Goal: Navigation & Orientation: Find specific page/section

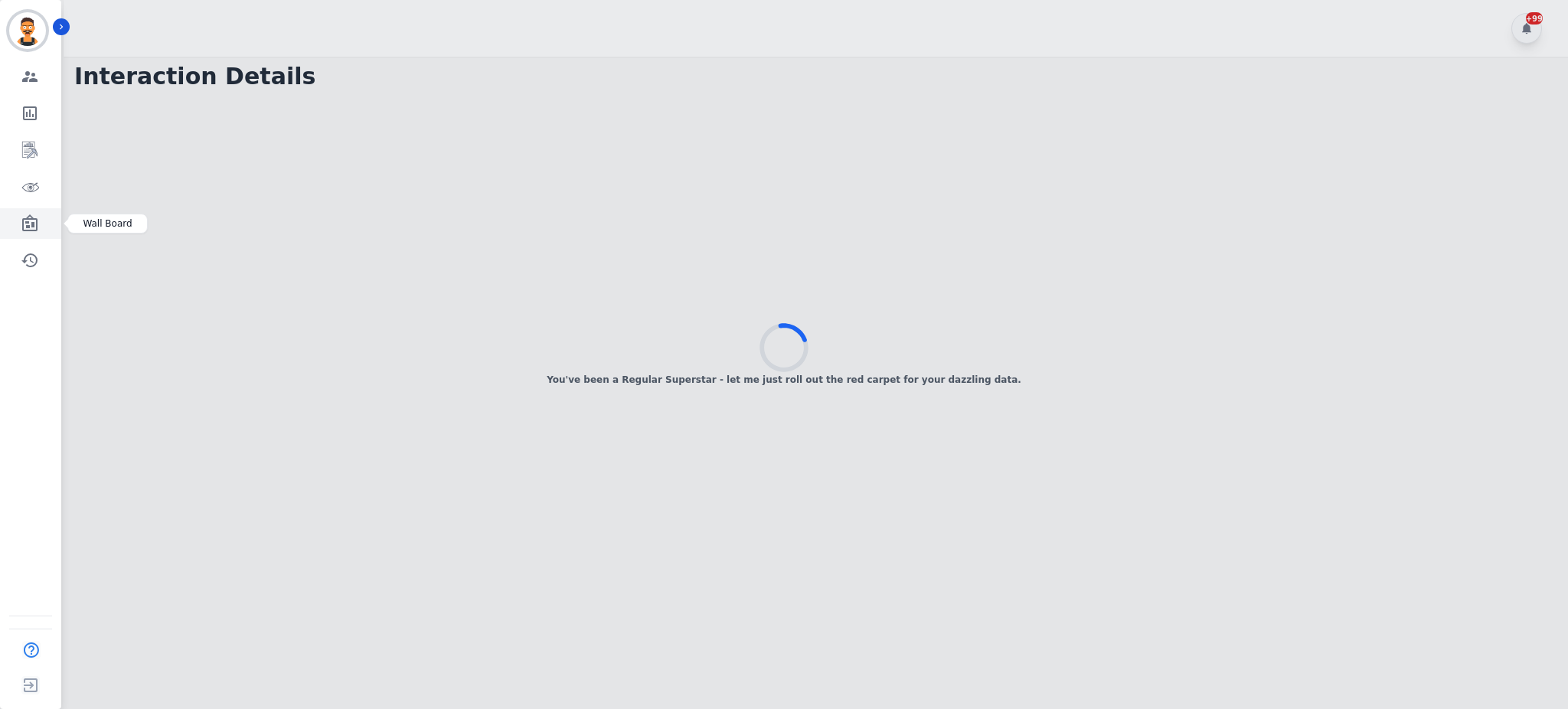
click at [42, 219] on link "Sidebar" at bounding box center [32, 223] width 59 height 31
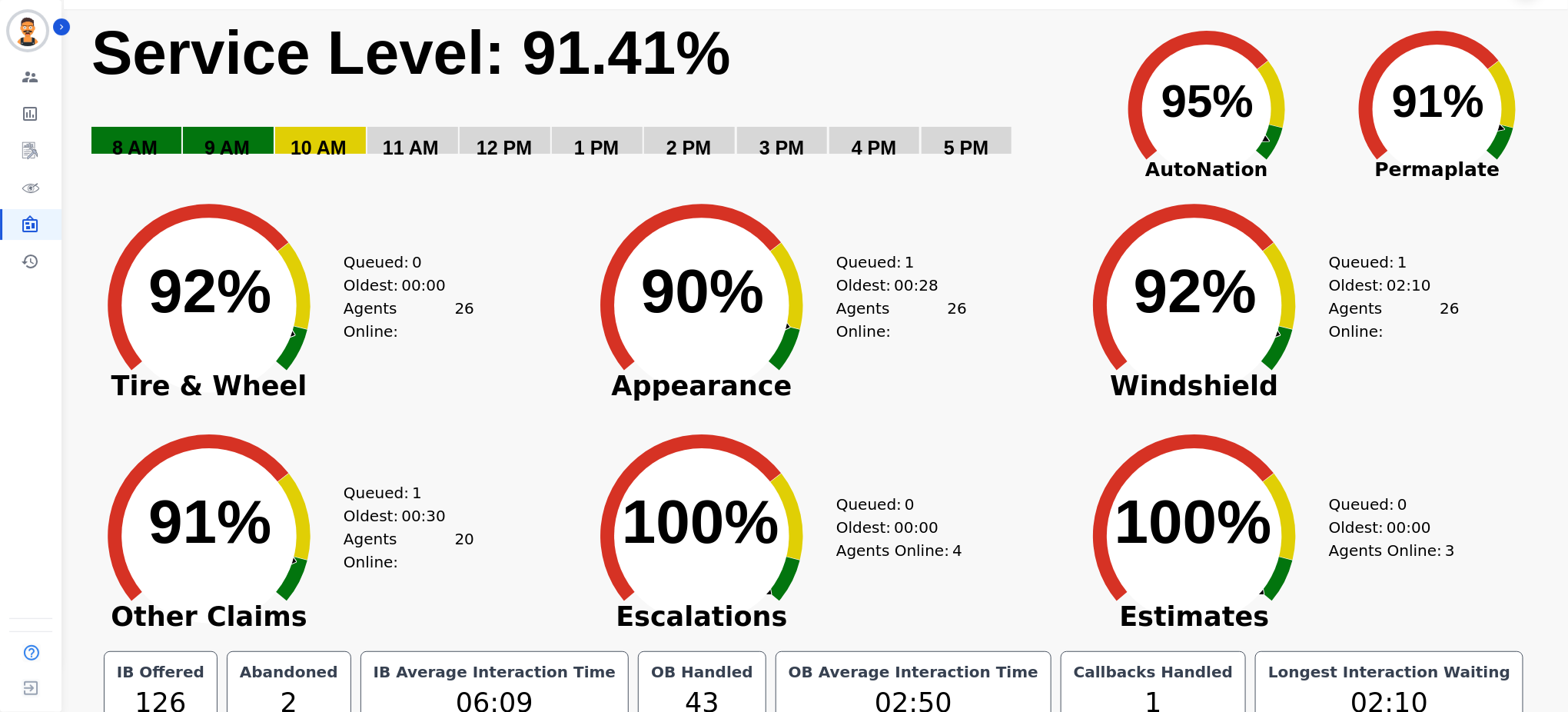
scroll to position [74, 0]
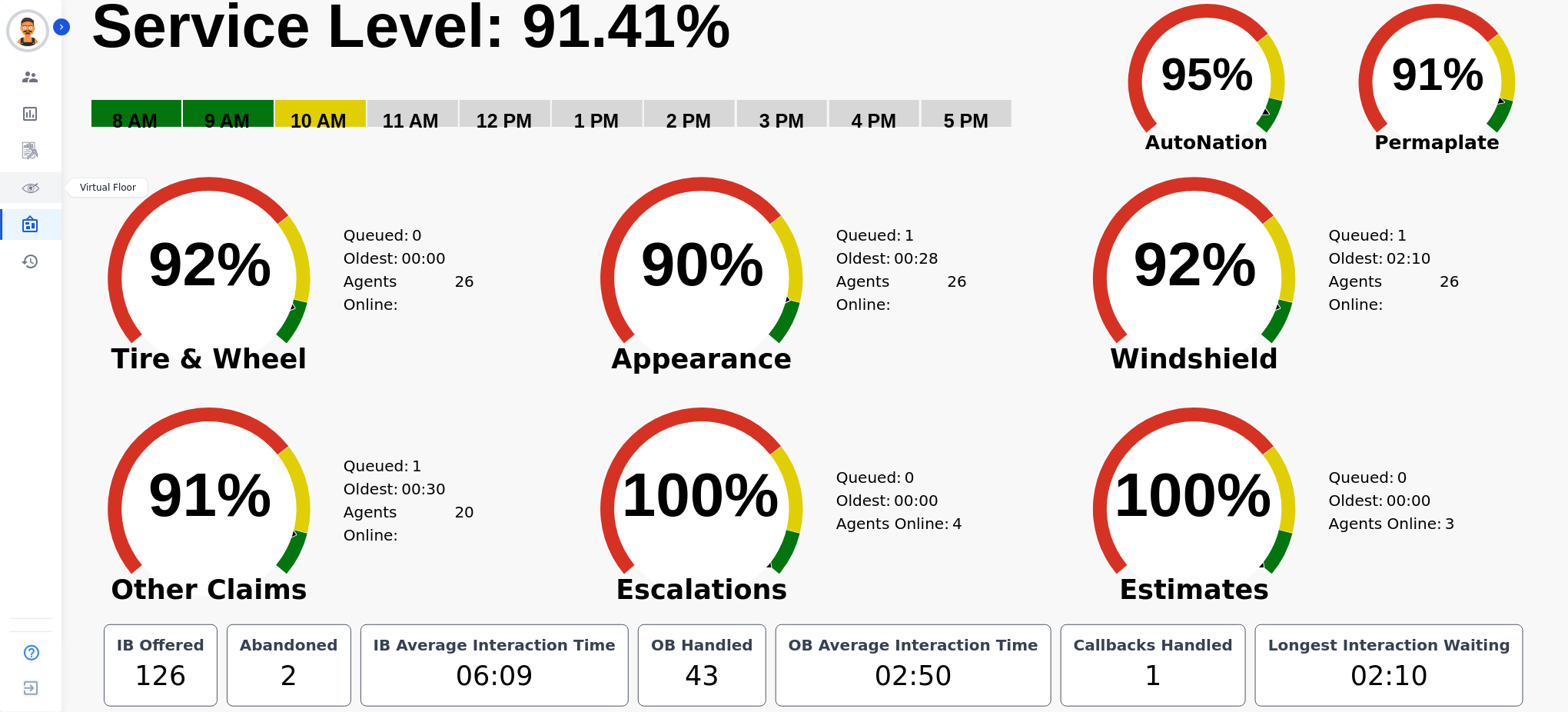
click at [38, 181] on link "Sidebar" at bounding box center [32, 188] width 59 height 31
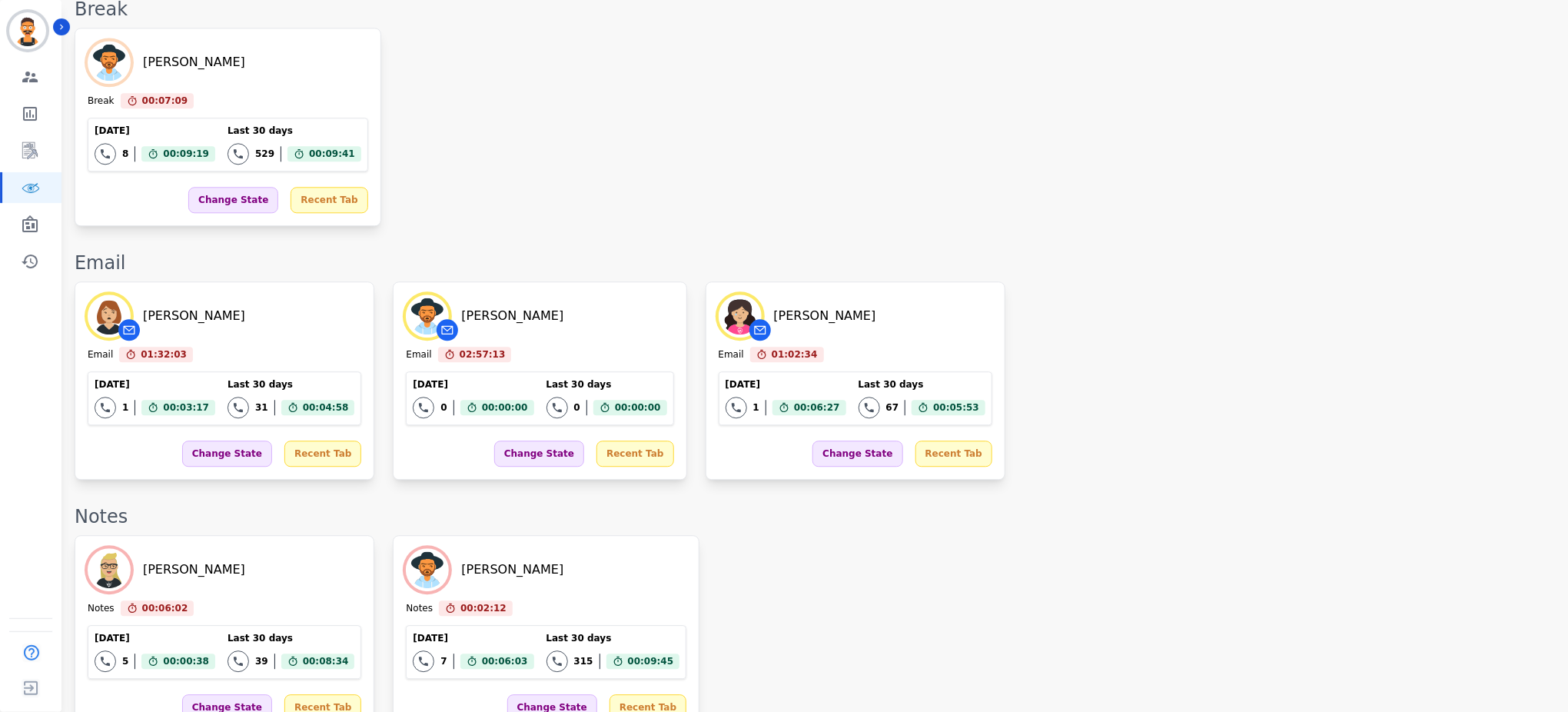
scroll to position [2513, 0]
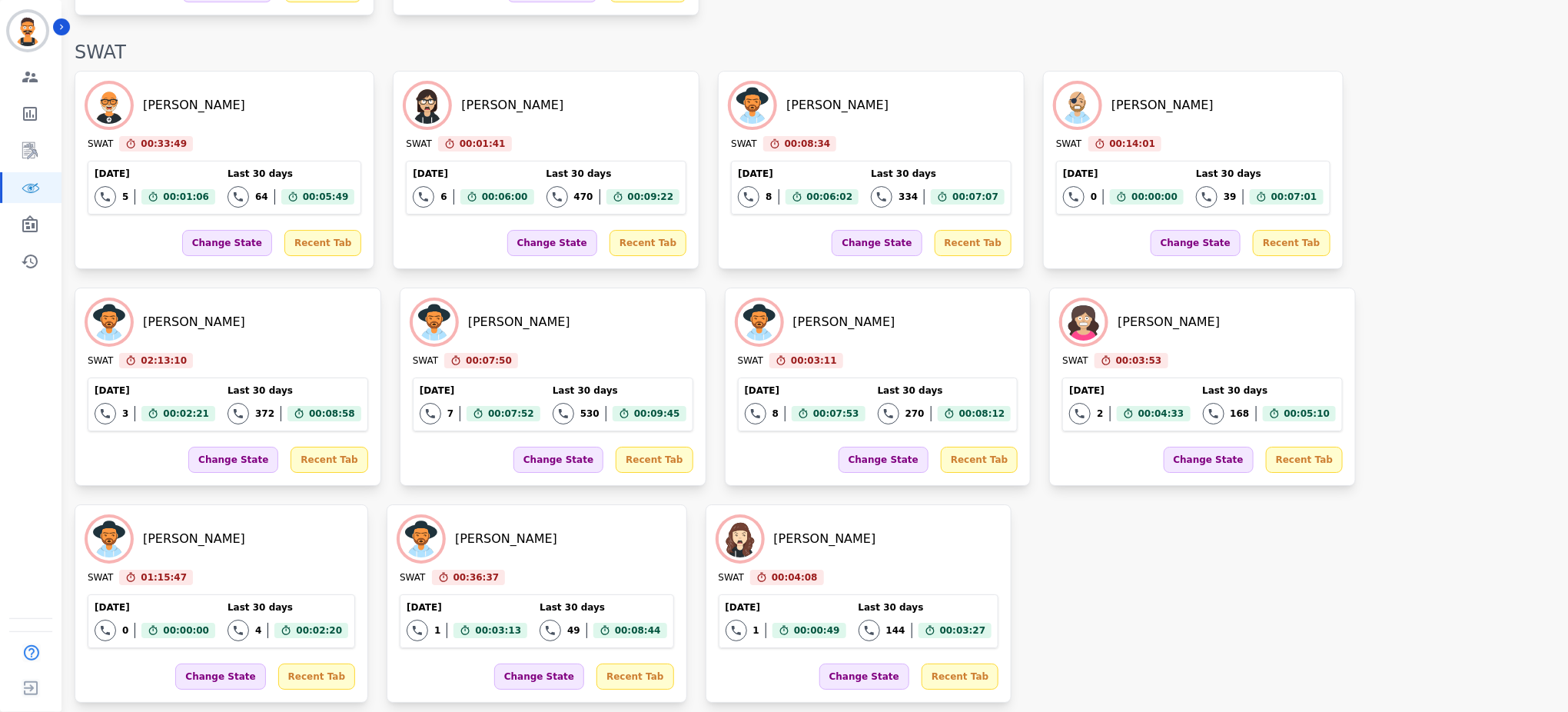
click at [1013, 421] on div "Thomas Thulin SWAT 00:33:49 Current State: SWAT Today 5 Total interactions coun…" at bounding box center [814, 387] width 1479 height 632
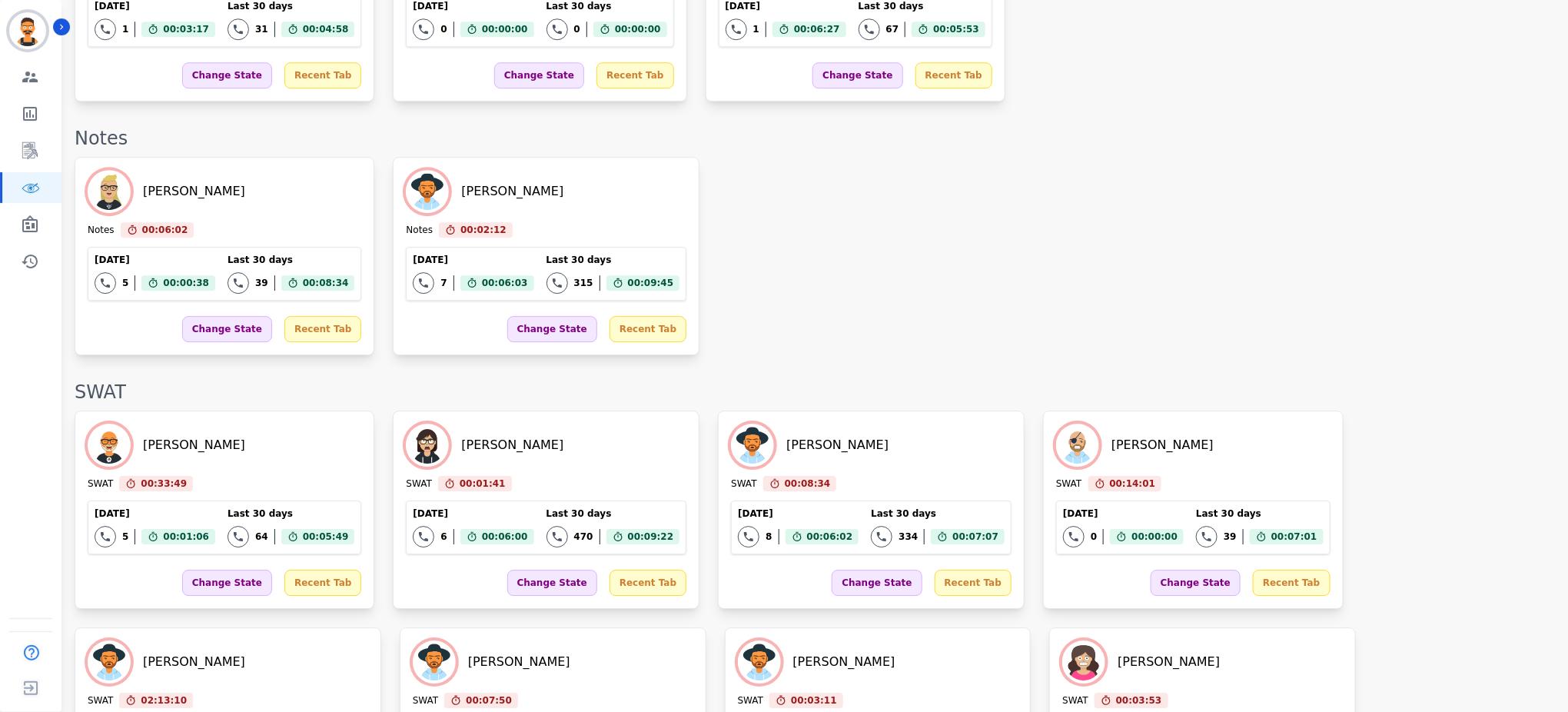
scroll to position [2205, 0]
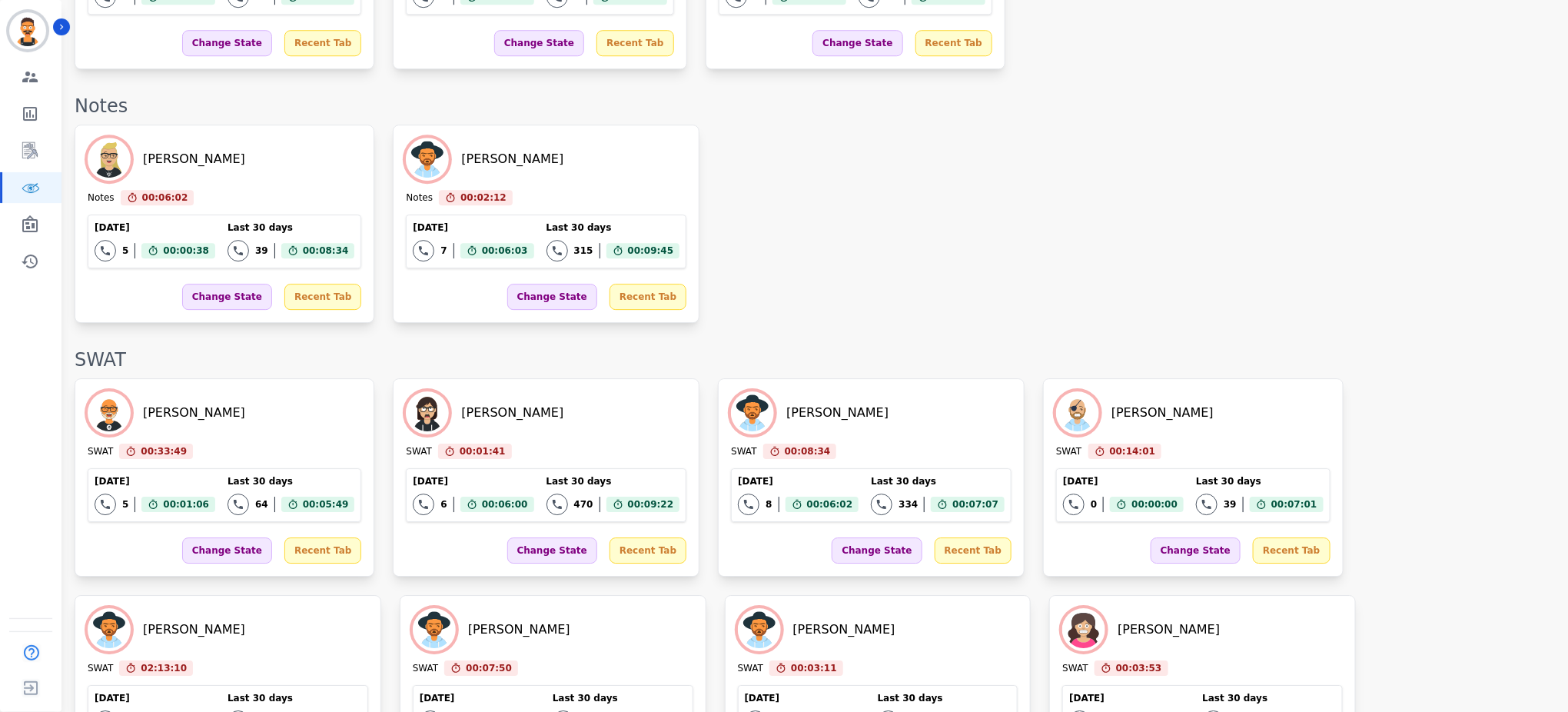
click at [846, 556] on div "Thomas Thulin SWAT 00:33:49 Current State: SWAT Today 5 Total interactions coun…" at bounding box center [814, 694] width 1479 height 632
click at [853, 556] on div "Thomas Thulin SWAT 00:33:49 Current State: SWAT Today 5 Total interactions coun…" at bounding box center [814, 694] width 1479 height 632
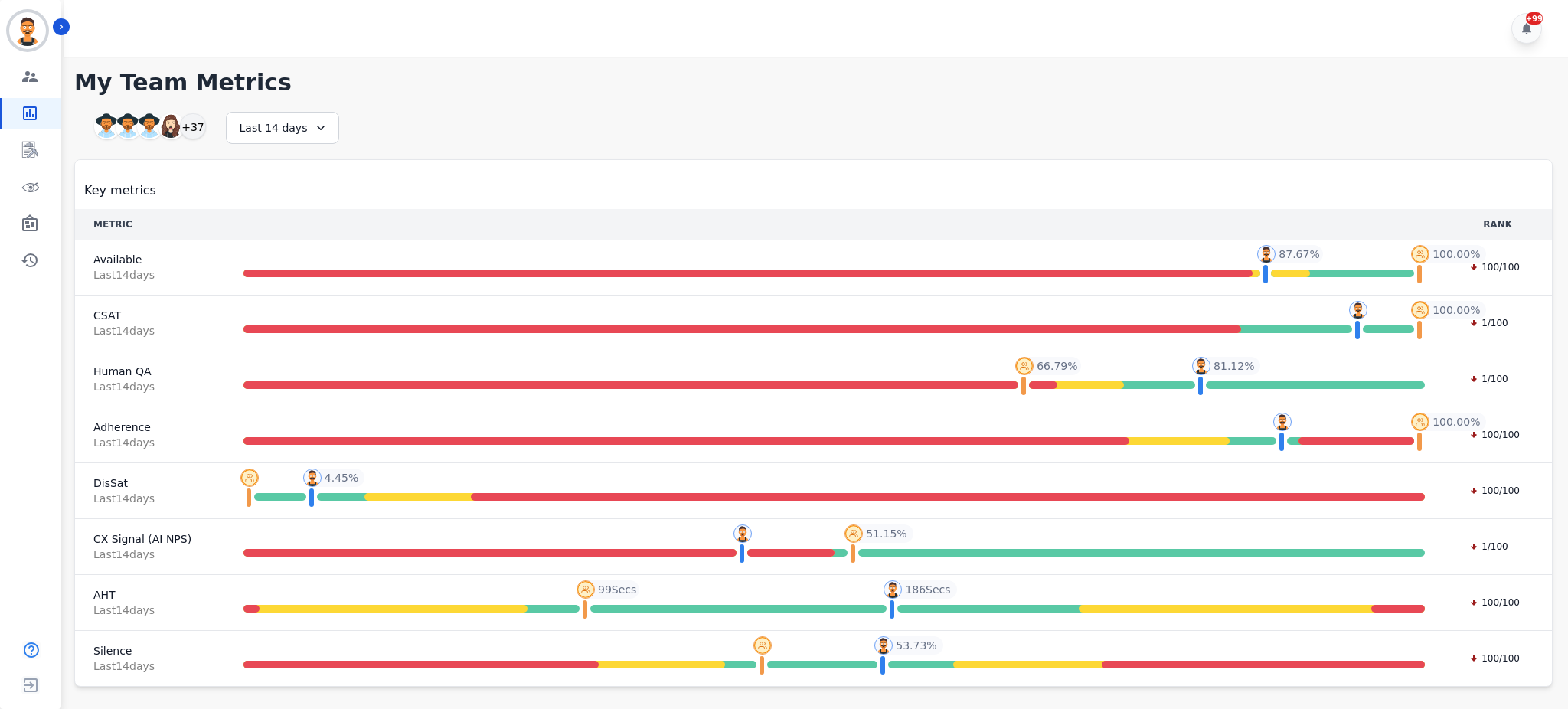
click at [570, 141] on div "**********" at bounding box center [813, 399] width 1479 height 575
click at [18, 232] on link "Sidebar" at bounding box center [32, 223] width 59 height 31
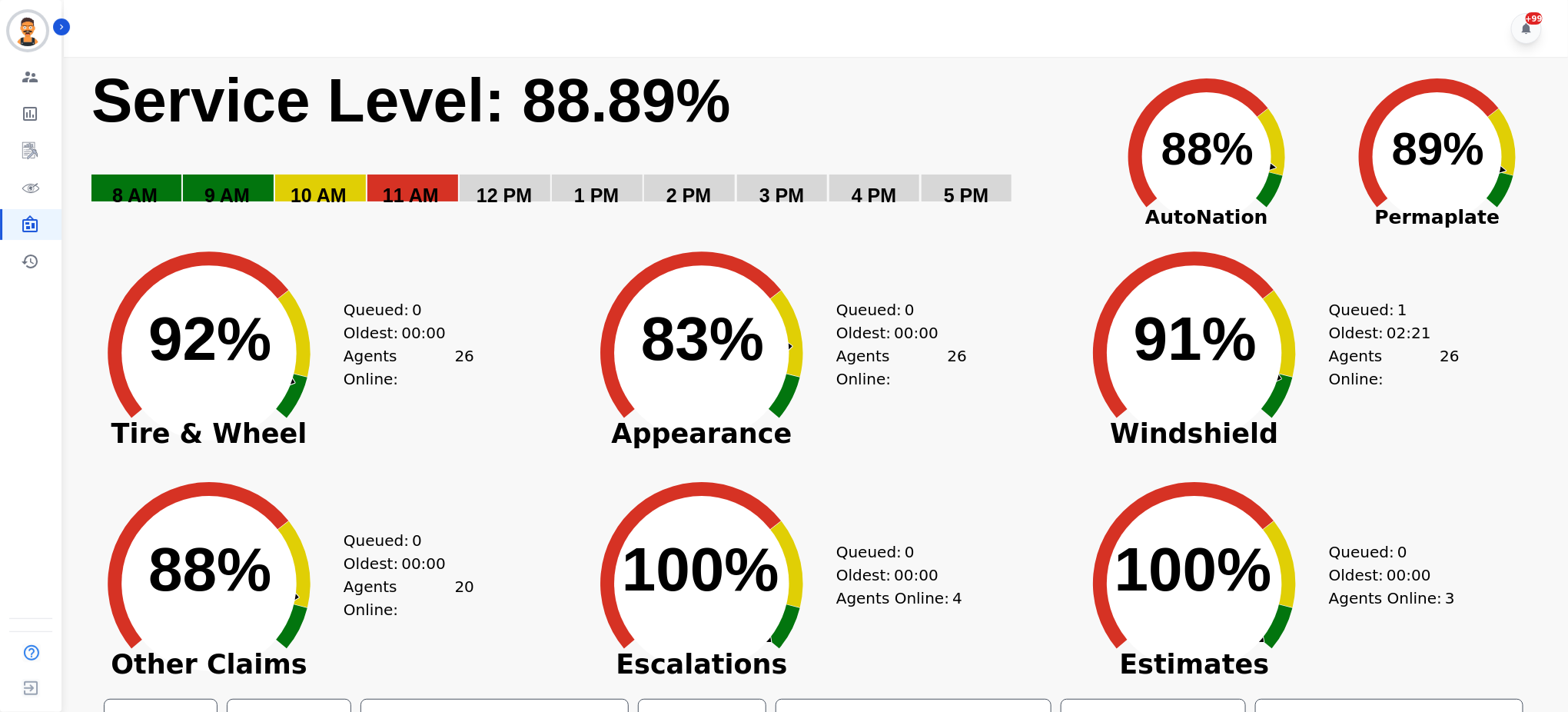
scroll to position [74, 0]
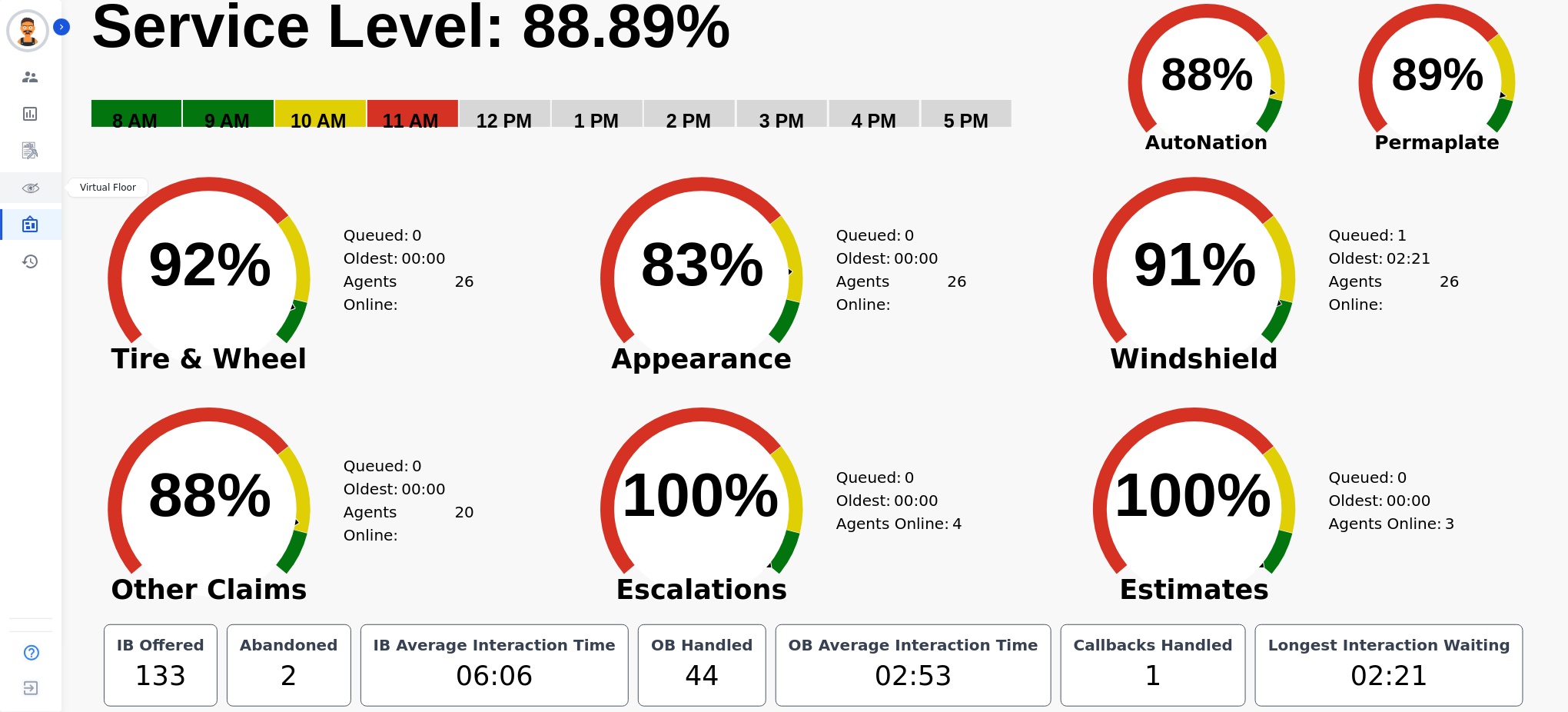
click at [34, 193] on icon "Sidebar" at bounding box center [29, 188] width 19 height 19
